Goal: Transaction & Acquisition: Purchase product/service

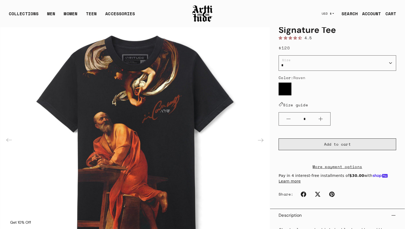
scroll to position [45, 0]
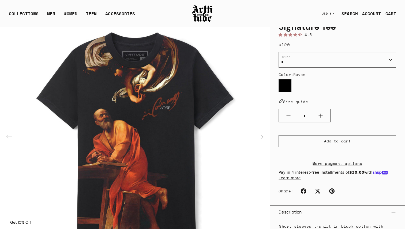
click at [336, 167] on link "More payment options" at bounding box center [337, 164] width 118 height 6
click at [344, 167] on link "More payment options" at bounding box center [337, 164] width 118 height 6
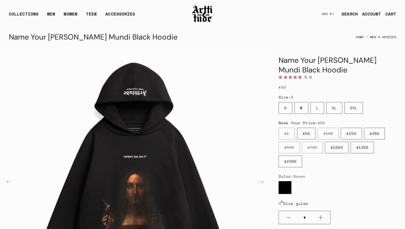
scroll to position [73, 0]
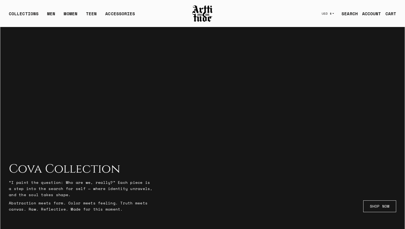
click at [392, 15] on div "CART" at bounding box center [390, 13] width 11 height 6
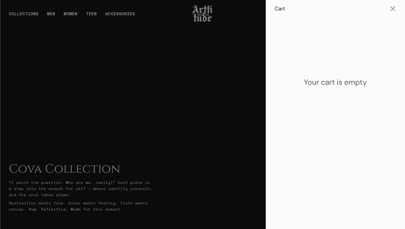
click at [229, 105] on div at bounding box center [202, 114] width 405 height 229
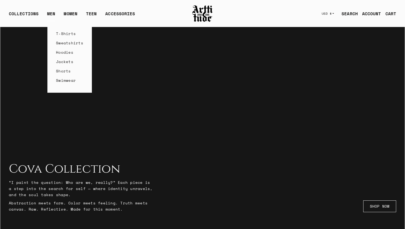
click at [63, 36] on link "T-Shirts" at bounding box center [69, 33] width 27 height 9
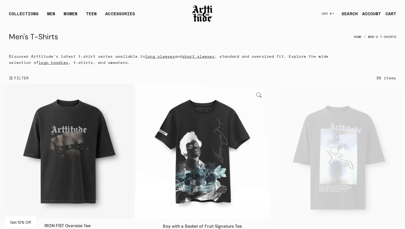
click at [193, 150] on img at bounding box center [202, 152] width 135 height 135
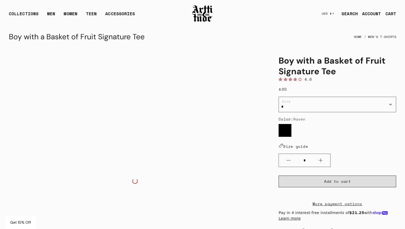
click at [336, 179] on span "Add to cart" at bounding box center [337, 181] width 27 height 5
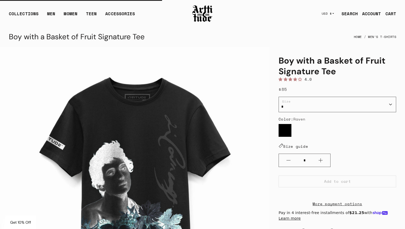
scroll to position [18, 0]
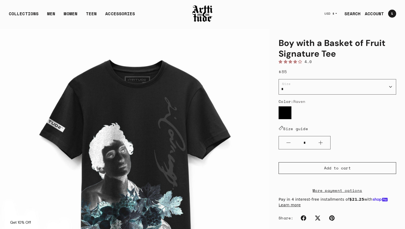
click at [234, 172] on div at bounding box center [202, 114] width 405 height 229
click at [333, 194] on link "More payment options" at bounding box center [337, 191] width 118 height 6
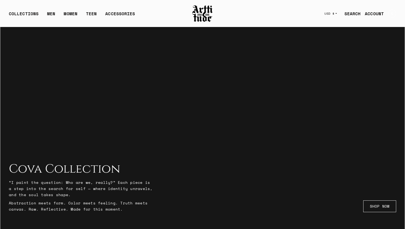
click at [390, 15] on div "1 1" at bounding box center [392, 14] width 8 height 8
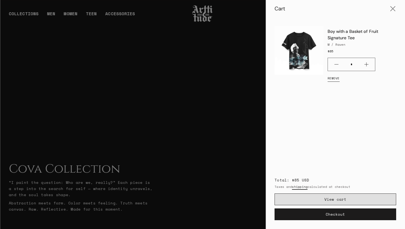
click at [346, 196] on link "View cart" at bounding box center [335, 200] width 122 height 12
